Goal: Task Accomplishment & Management: Use online tool/utility

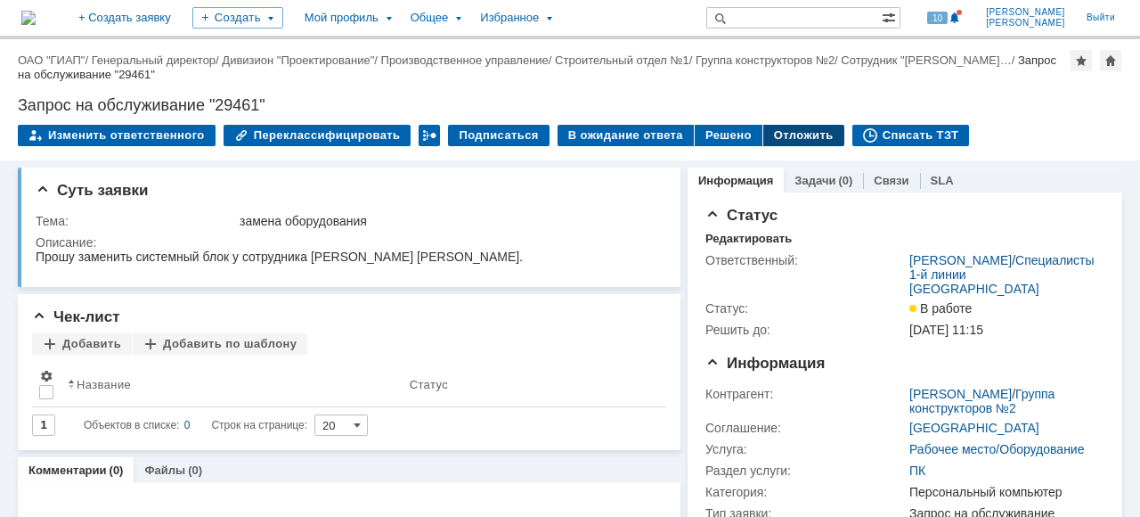
click at [777, 134] on div "Отложить" at bounding box center [803, 135] width 81 height 21
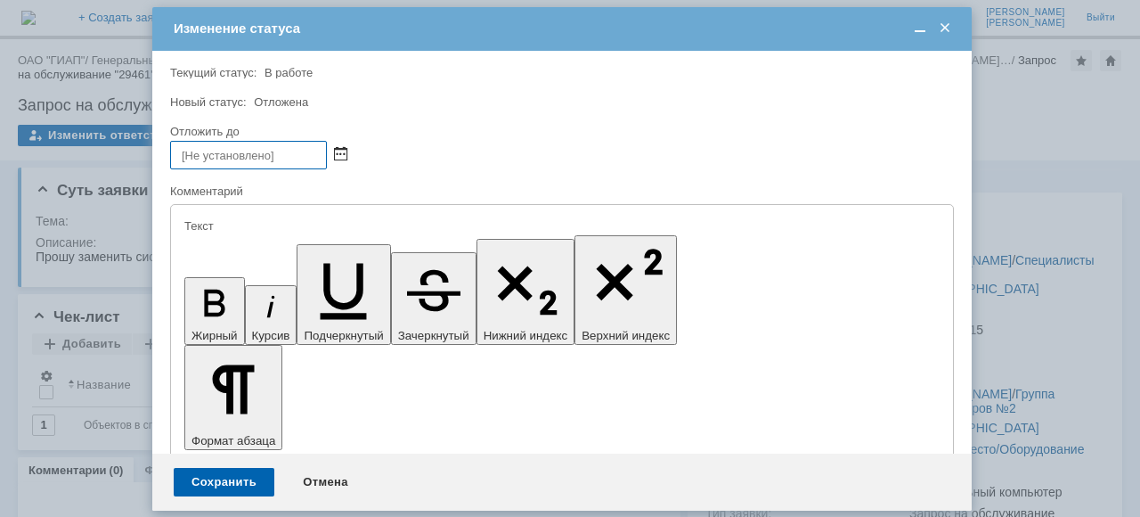
click at [340, 150] on span at bounding box center [340, 155] width 13 height 14
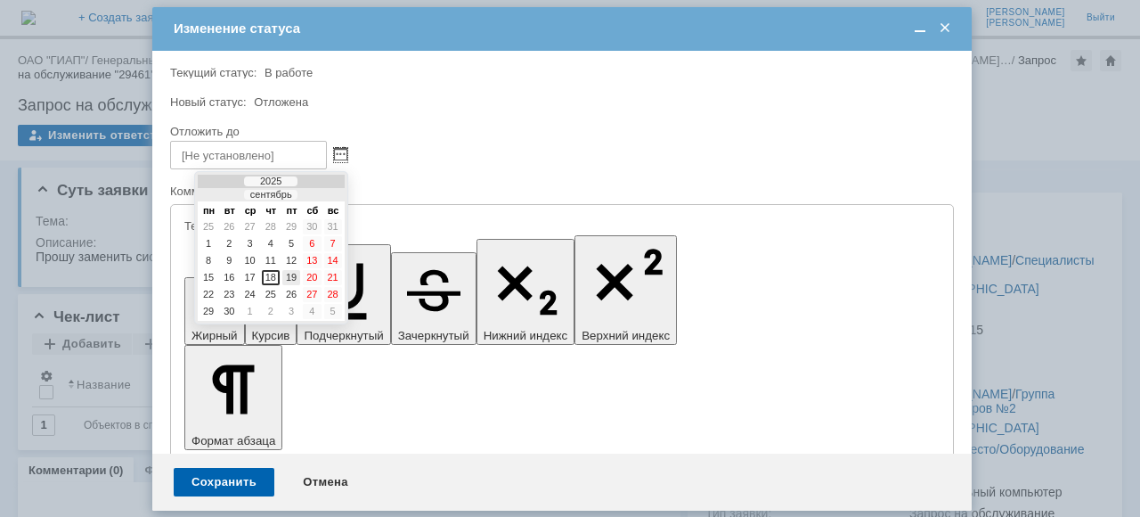
click at [296, 279] on div "19" at bounding box center [291, 277] width 18 height 15
type input "[DATE] 09:00"
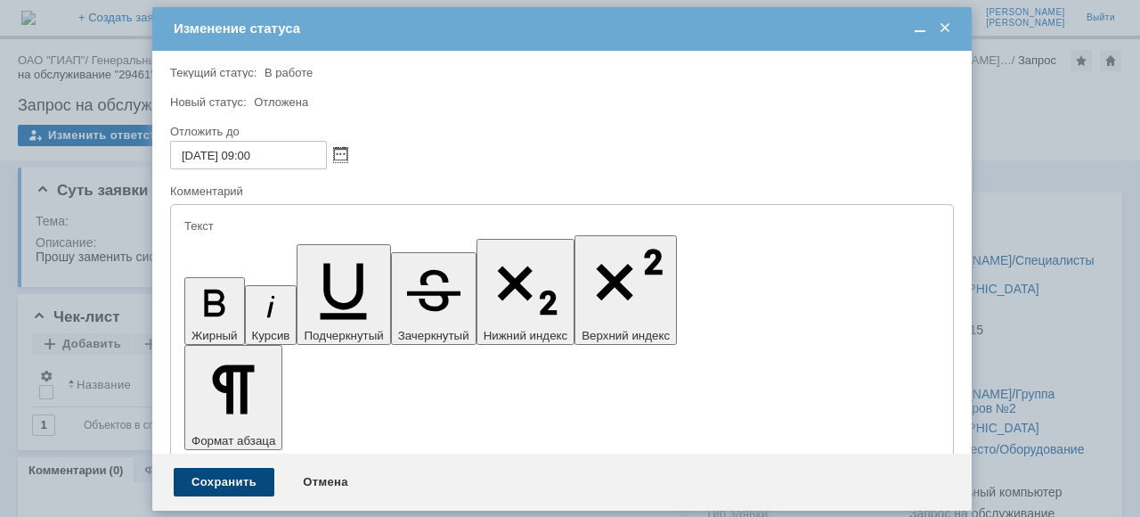
click at [239, 480] on div "Сохранить" at bounding box center [224, 482] width 101 height 29
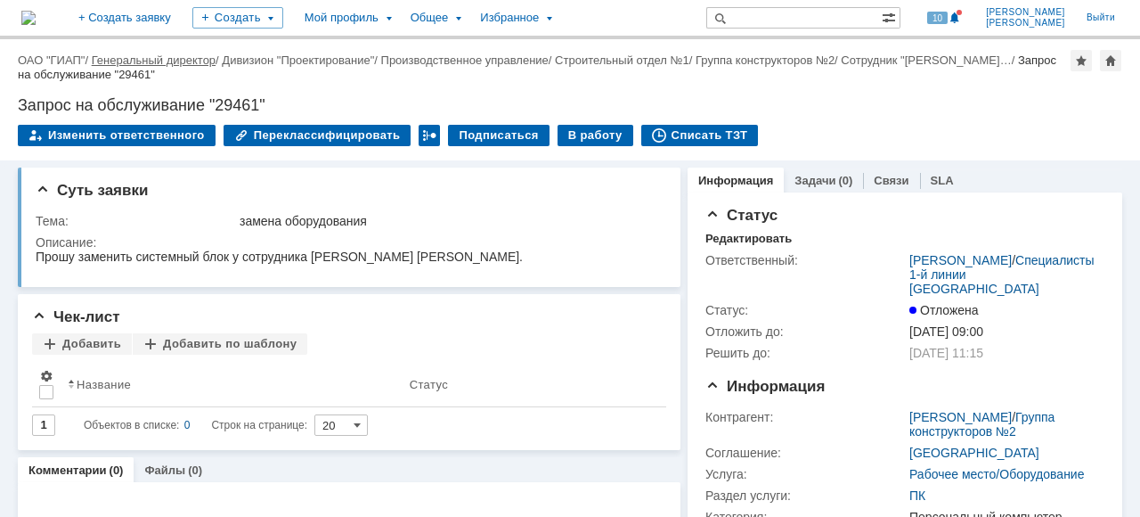
click at [106, 61] on link "Генеральный директор" at bounding box center [154, 59] width 124 height 13
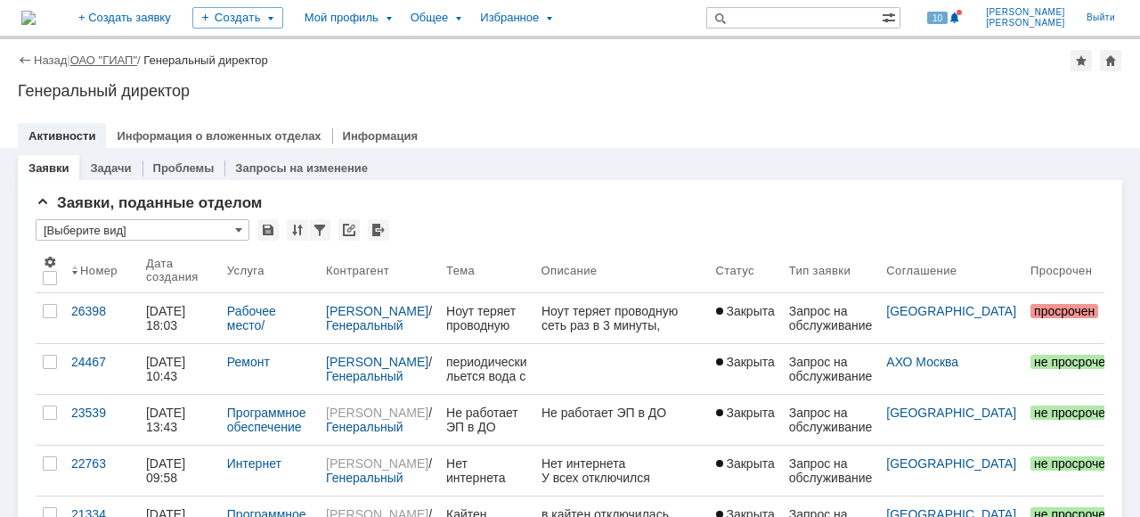
click at [92, 62] on link "ОАО "ГИАП"" at bounding box center [103, 59] width 67 height 13
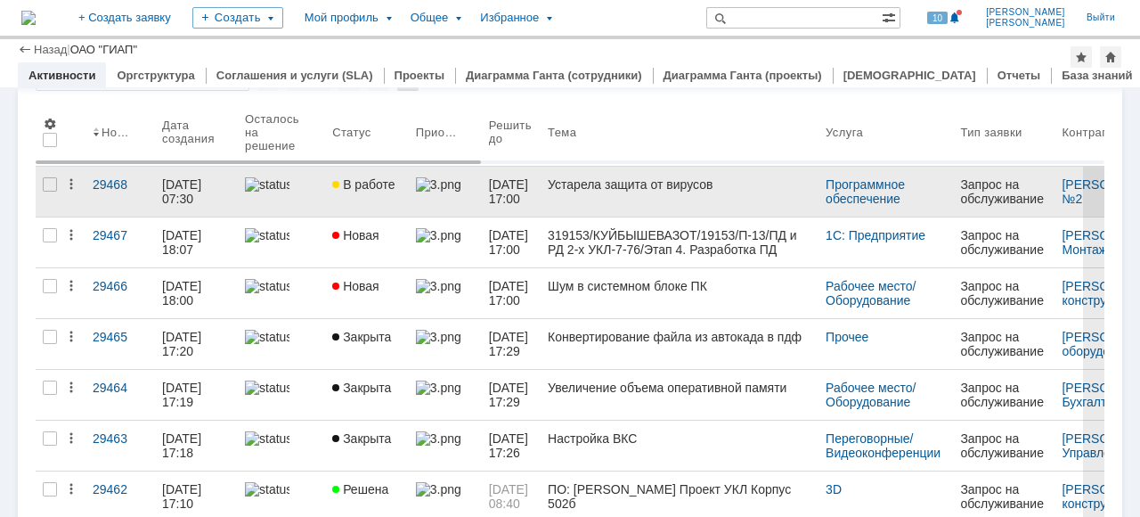
click at [335, 207] on link "В работе" at bounding box center [367, 192] width 84 height 50
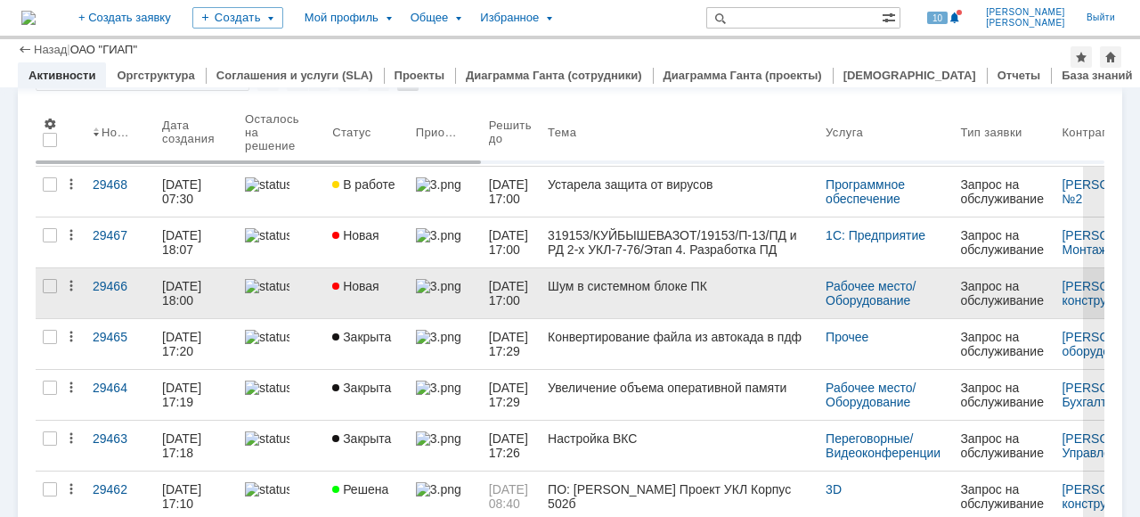
click at [324, 287] on link at bounding box center [281, 293] width 87 height 50
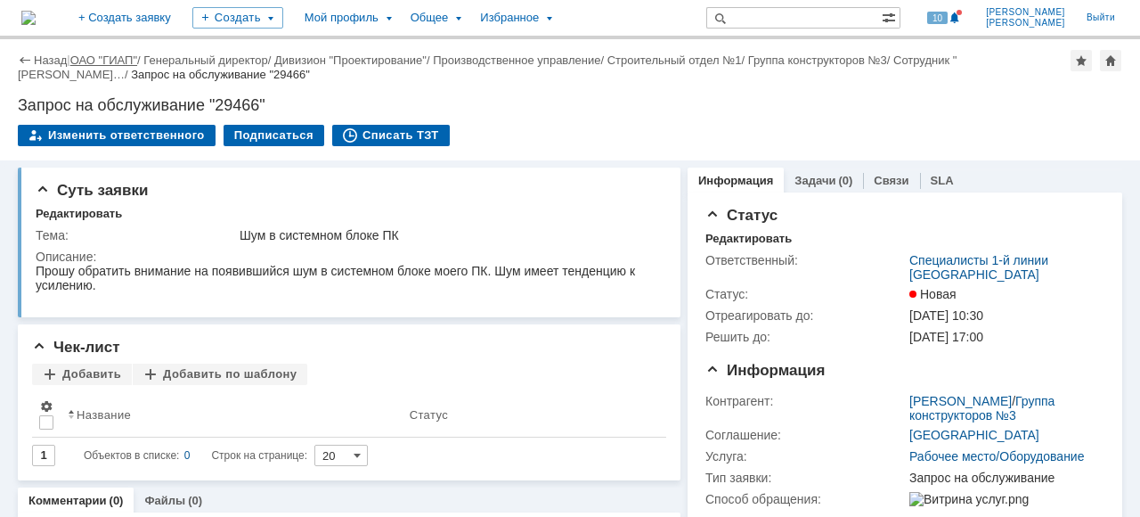
click at [116, 61] on link "ОАО "ГИАП"" at bounding box center [103, 59] width 67 height 13
